Goal: Check status: Check status

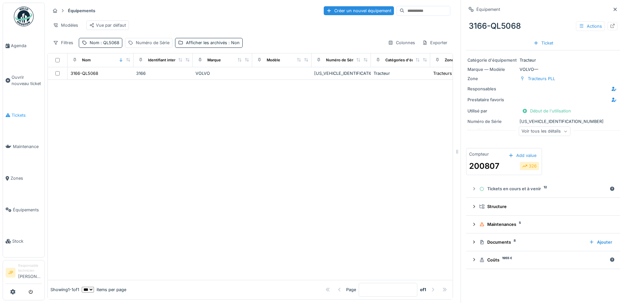
click at [23, 112] on span "Tickets" at bounding box center [27, 115] width 30 height 6
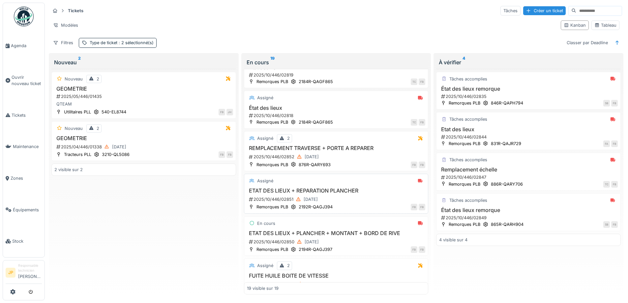
scroll to position [33, 0]
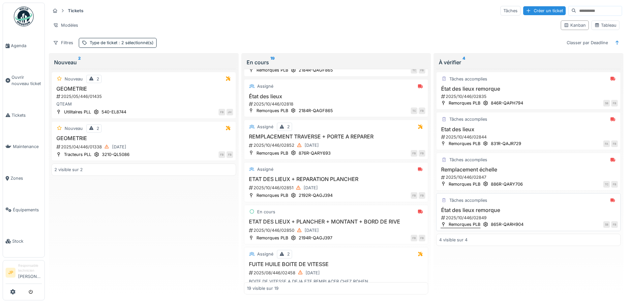
click at [340, 224] on h3 "ETAT DES LIEUX + PLANCHER + MONTANT + BORD DE RIVE" at bounding box center [336, 222] width 179 height 6
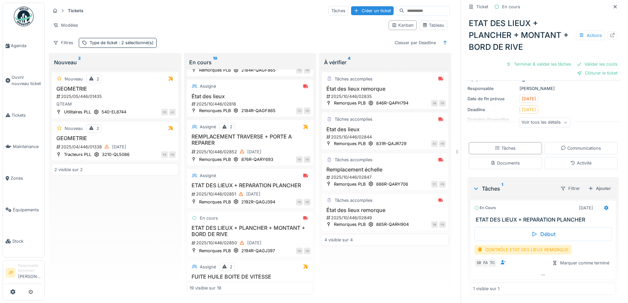
scroll to position [53, 0]
click at [500, 162] on div "Documents" at bounding box center [505, 163] width 29 height 6
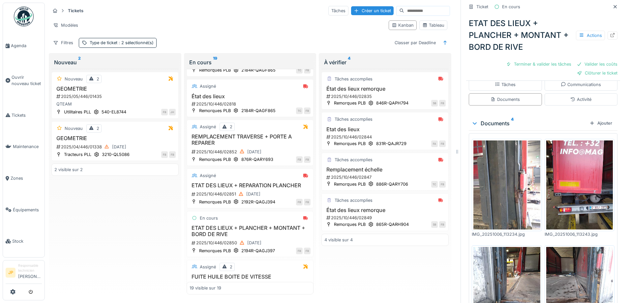
scroll to position [119, 0]
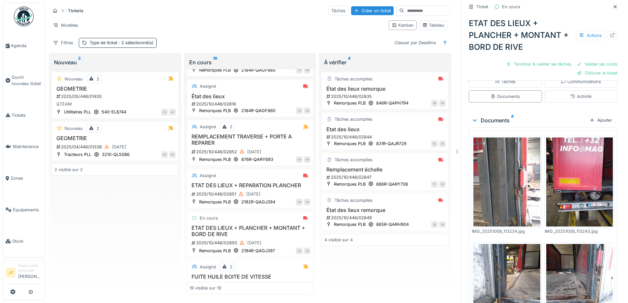
click at [507, 189] on img at bounding box center [507, 182] width 67 height 89
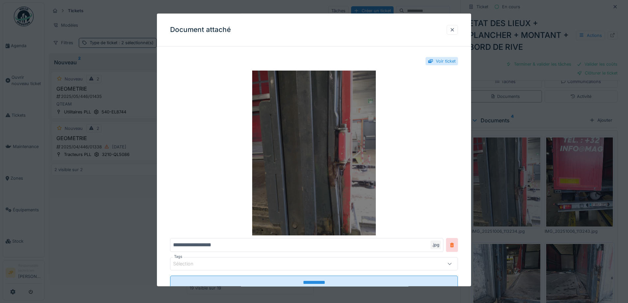
scroll to position [0, 0]
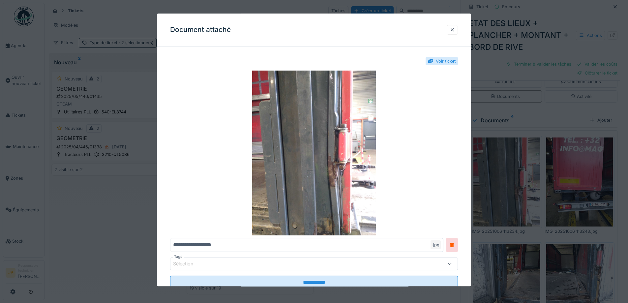
click at [452, 28] on div at bounding box center [452, 30] width 5 height 6
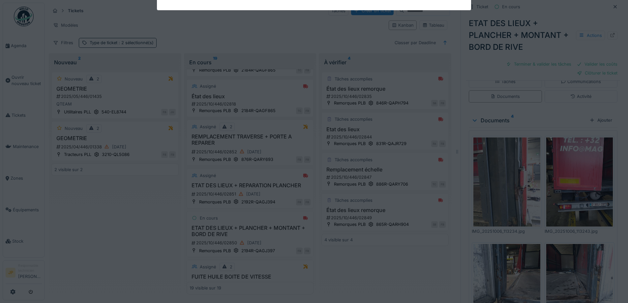
click at [586, 184] on img at bounding box center [579, 182] width 67 height 89
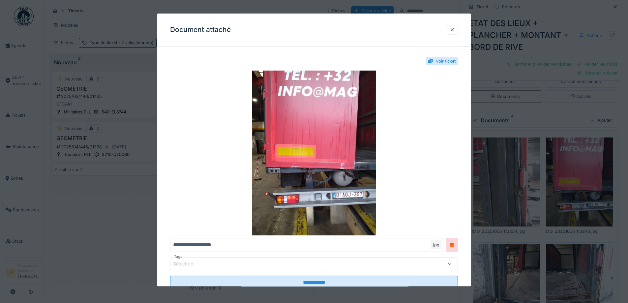
click at [455, 32] on div at bounding box center [452, 30] width 5 height 6
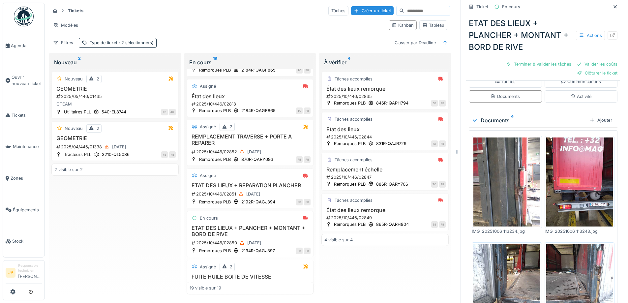
scroll to position [5, 0]
click at [502, 271] on img at bounding box center [507, 288] width 67 height 89
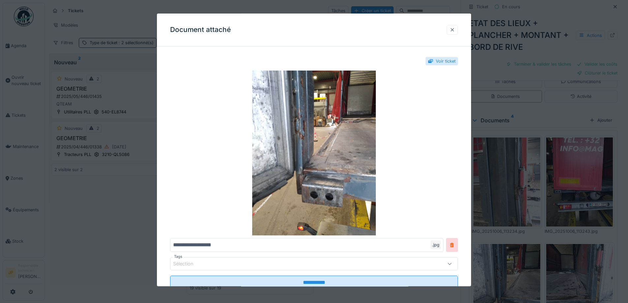
click at [455, 27] on div at bounding box center [452, 30] width 5 height 6
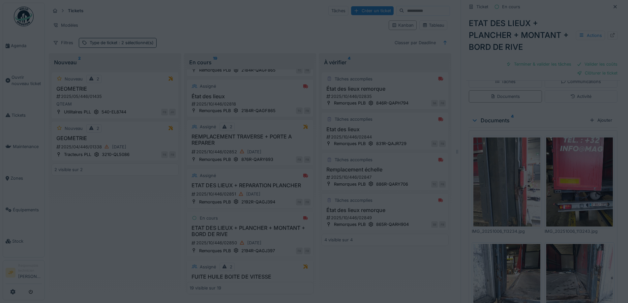
click at [571, 278] on img at bounding box center [579, 288] width 67 height 89
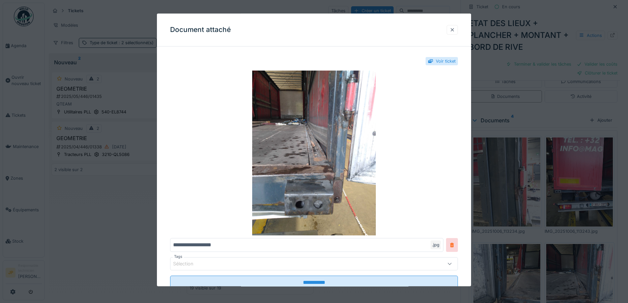
click at [454, 26] on div at bounding box center [452, 30] width 11 height 10
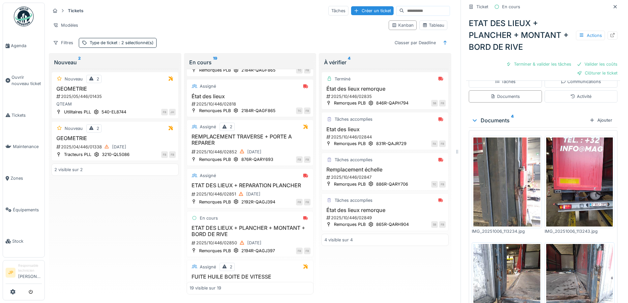
click at [378, 266] on div "Terminé État des lieux remorque 2025/10/446/02835 Remorques PLB 846R-QAPH794 SB…" at bounding box center [385, 182] width 127 height 226
click at [613, 5] on icon at bounding box center [615, 7] width 5 height 4
